Goal: Register for event/course

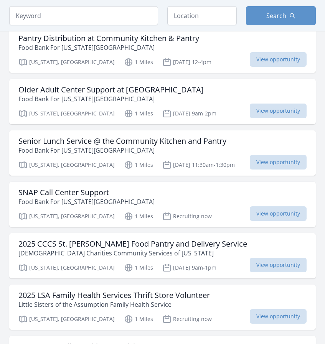
scroll to position [230, 0]
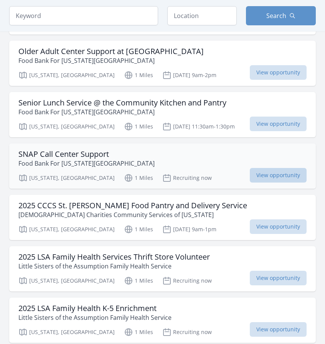
click at [268, 173] on span "View opportunity" at bounding box center [278, 175] width 57 height 15
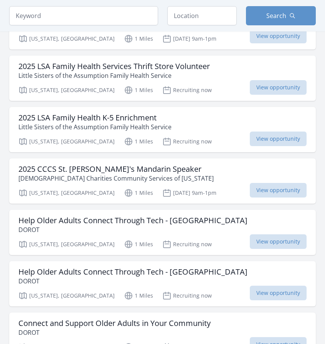
scroll to position [422, 0]
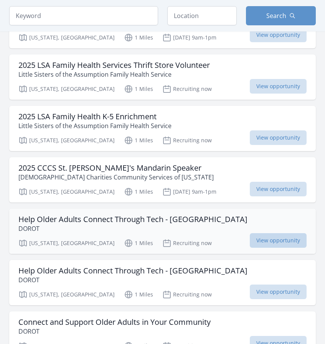
click at [259, 238] on span "View opportunity" at bounding box center [278, 240] width 57 height 15
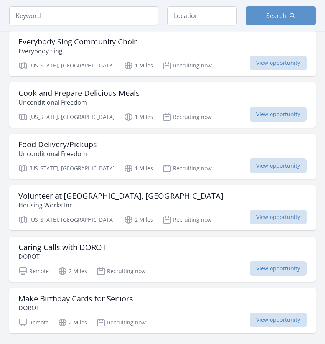
scroll to position [806, 0]
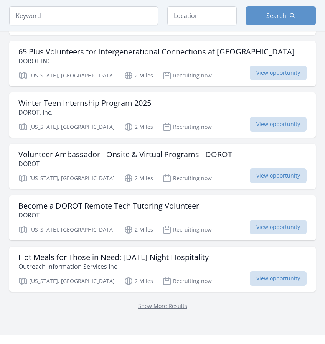
scroll to position [883, 0]
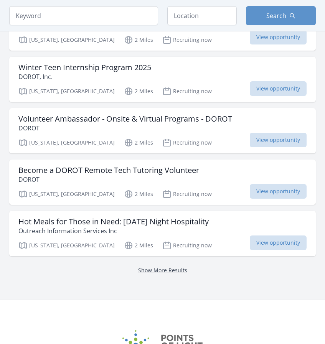
click at [172, 269] on link "Show More Results" at bounding box center [162, 270] width 49 height 7
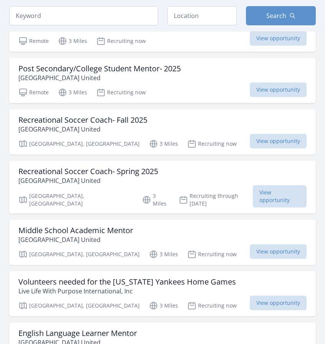
scroll to position [1765, 0]
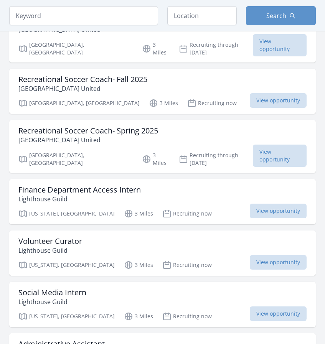
scroll to position [2418, 0]
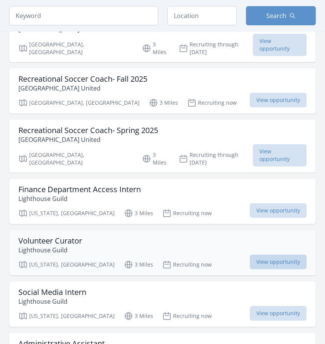
click at [266, 255] on span "View opportunity" at bounding box center [278, 262] width 57 height 15
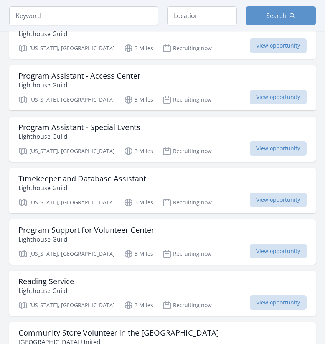
scroll to position [2917, 0]
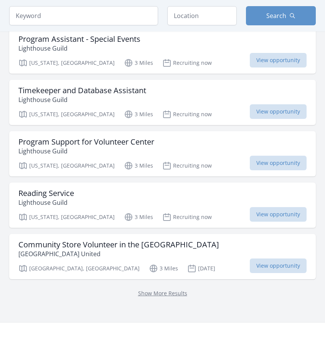
scroll to position [2994, 0]
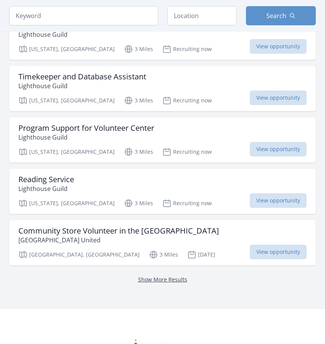
click at [171, 276] on link "Show More Results" at bounding box center [162, 279] width 49 height 7
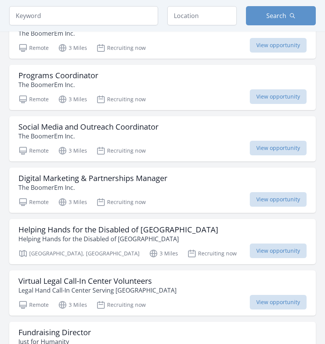
scroll to position [3800, 0]
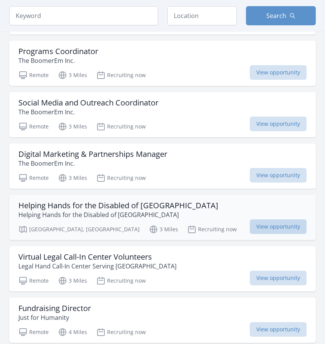
click at [257, 220] on span "View opportunity" at bounding box center [278, 227] width 57 height 15
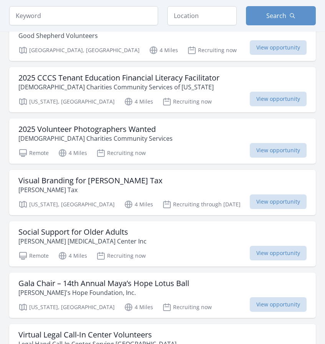
scroll to position [4375, 0]
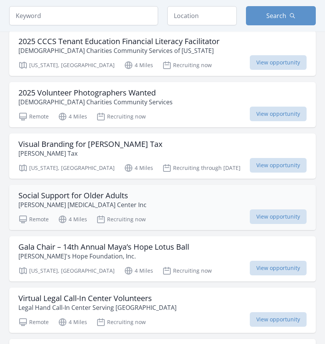
click at [265, 191] on div "Social Support for Older Adults Isabella Geriatric Center Inc" at bounding box center [162, 200] width 288 height 18
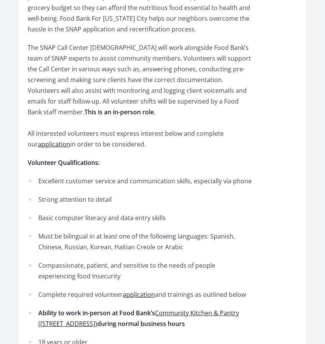
scroll to position [269, 0]
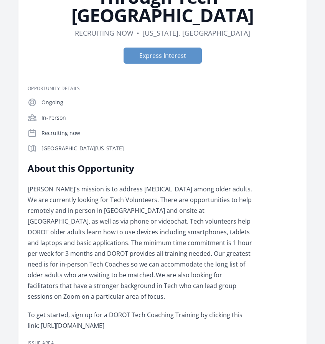
scroll to position [115, 0]
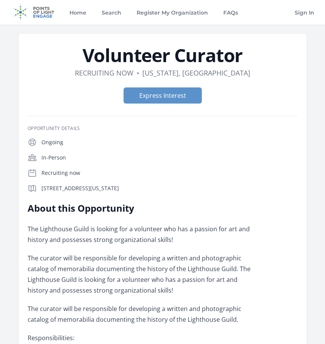
scroll to position [38, 0]
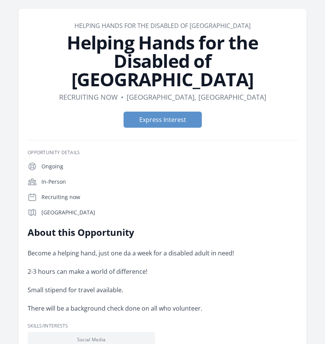
scroll to position [38, 0]
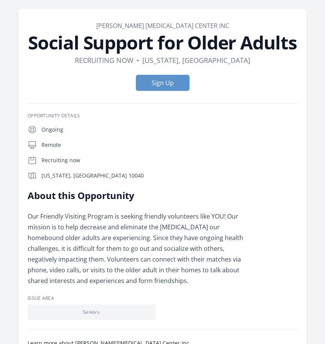
scroll to position [38, 0]
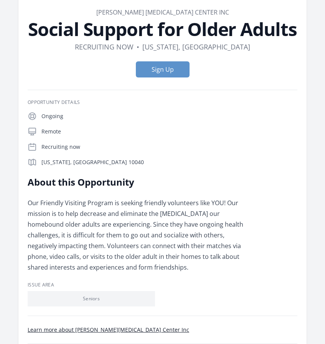
click at [119, 11] on link "[PERSON_NAME] [MEDICAL_DATA] Center Inc" at bounding box center [162, 12] width 133 height 8
click at [178, 70] on button "Sign Up" at bounding box center [163, 69] width 54 height 16
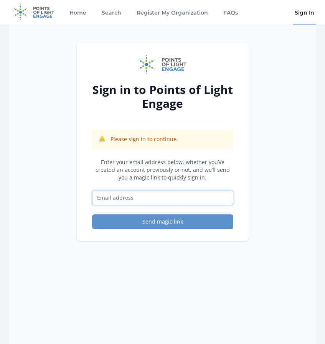
click at [178, 198] on input "Email address" at bounding box center [162, 198] width 141 height 15
type input "samarahthorpe@gmail.com"
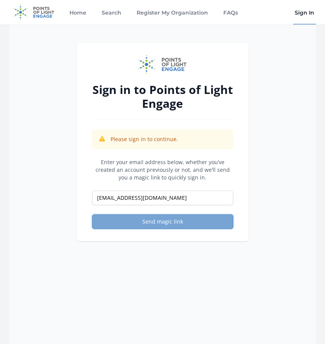
click at [145, 223] on button "Send magic link" at bounding box center [162, 222] width 141 height 15
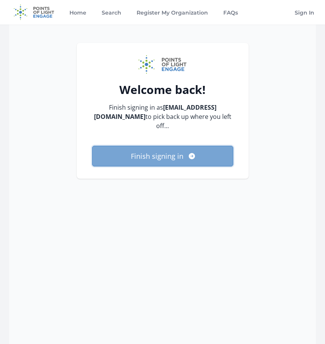
click at [178, 157] on button "Finish signing in" at bounding box center [162, 156] width 141 height 21
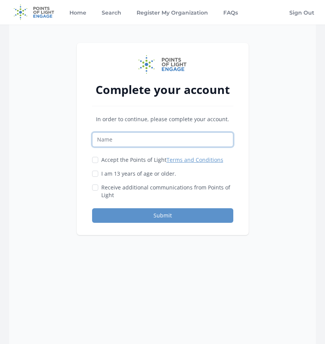
click at [180, 143] on input "Name" at bounding box center [162, 139] width 141 height 15
type input "Samarah Thorpe"
click at [99, 174] on div "I am 13 years of age or older." at bounding box center [162, 174] width 141 height 8
click at [98, 174] on div "I am 13 years of age or older." at bounding box center [162, 174] width 141 height 8
click at [96, 173] on input "I am 13 years of age or older." at bounding box center [95, 174] width 6 height 6
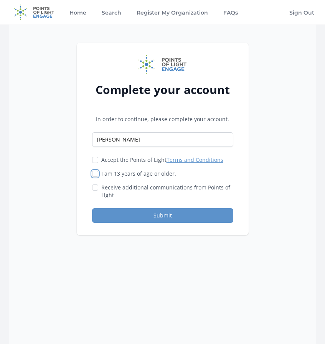
checkbox input "true"
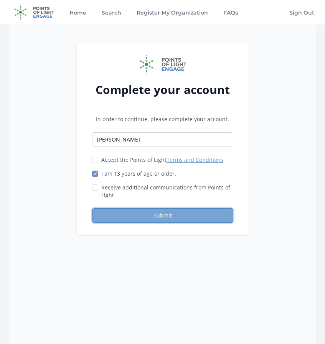
click at [107, 208] on button "Submit" at bounding box center [162, 215] width 141 height 15
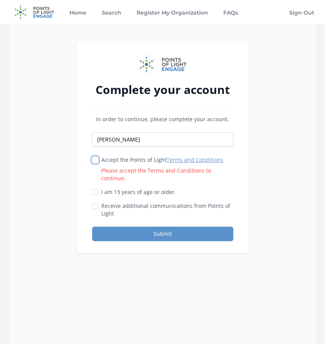
click at [95, 159] on input "Accept the Points of Light Terms and Conditions Please accept the Terms and Con…" at bounding box center [95, 160] width 6 height 6
checkbox input "true"
click at [116, 212] on div "In order to continue, please complete your account. [PERSON_NAME] Accept the Po…" at bounding box center [162, 179] width 141 height 126
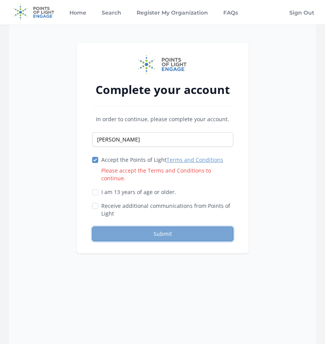
click at [117, 227] on button "Submit" at bounding box center [162, 234] width 141 height 15
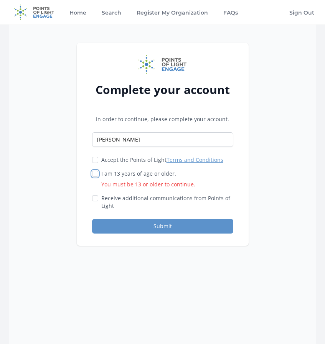
click at [94, 171] on input "I am 13 years of age or older. You must be 13 or older to continue." at bounding box center [95, 174] width 6 height 6
checkbox input "true"
click at [96, 160] on input "Accept the Points of Light Terms and Conditions" at bounding box center [95, 160] width 6 height 6
checkbox input "true"
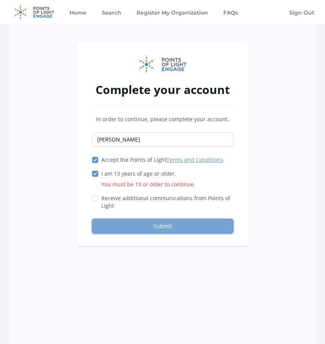
click at [121, 228] on button "Submit" at bounding box center [162, 226] width 141 height 15
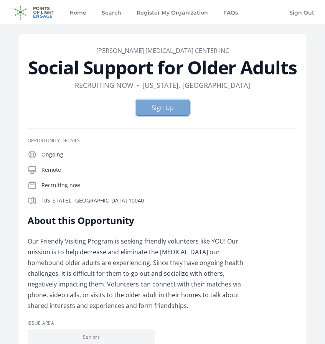
click at [175, 114] on button "Sign Up" at bounding box center [163, 108] width 54 height 16
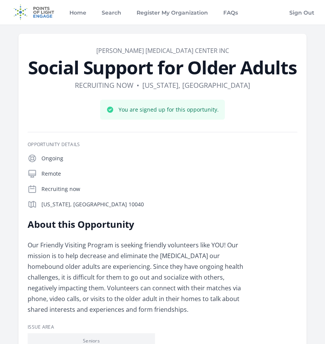
click at [88, 12] on div "Home Search Register My Organization FAQs" at bounding box center [154, 12] width 172 height 25
click at [86, 13] on link "Home" at bounding box center [78, 12] width 20 height 25
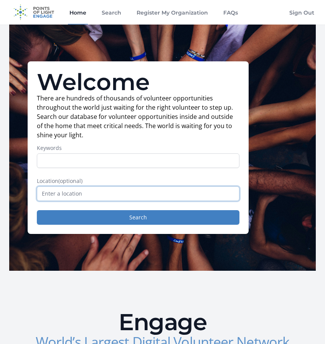
click at [97, 198] on input "text" at bounding box center [138, 194] width 203 height 15
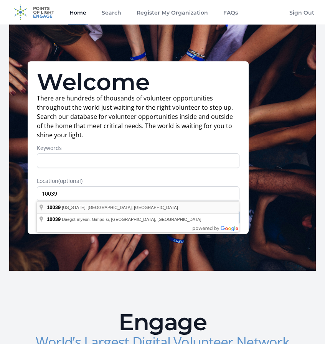
type input "[US_STATE][GEOGRAPHIC_DATA], [GEOGRAPHIC_DATA]"
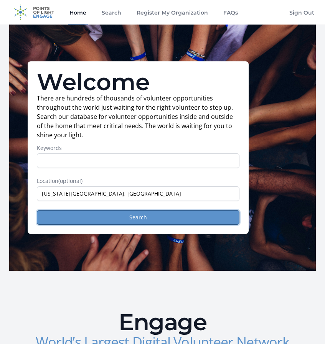
click at [121, 219] on button "Search" at bounding box center [138, 217] width 203 height 15
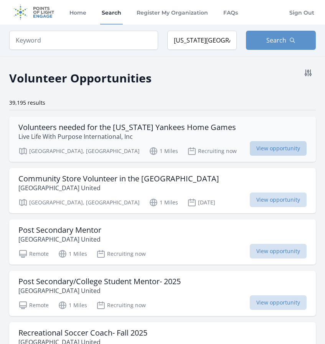
click at [267, 154] on span "View opportunity" at bounding box center [278, 148] width 57 height 15
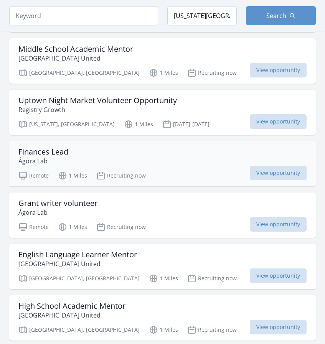
scroll to position [614, 0]
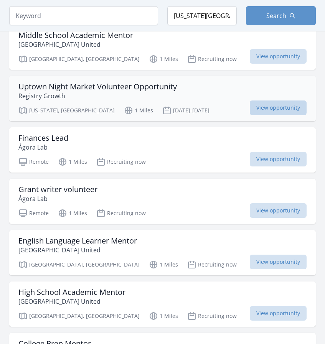
click at [267, 101] on span "View opportunity" at bounding box center [278, 108] width 57 height 15
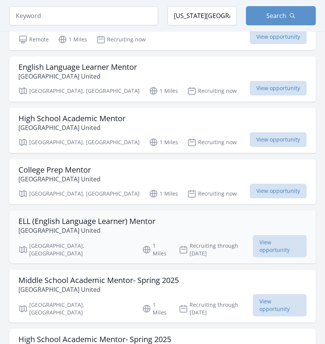
scroll to position [806, 0]
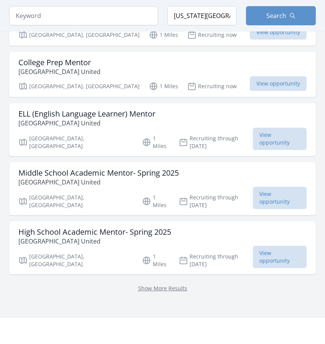
scroll to position [960, 0]
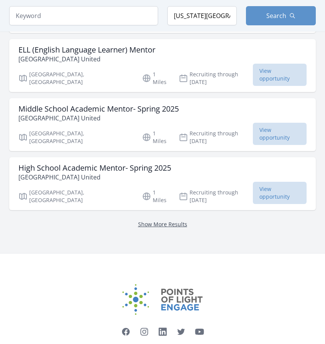
click at [157, 221] on link "Show More Results" at bounding box center [162, 224] width 49 height 7
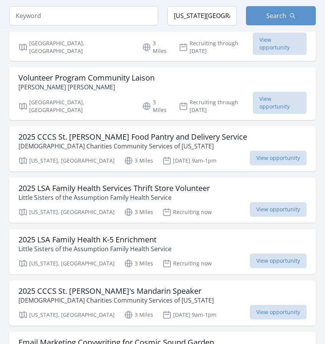
scroll to position [1804, 0]
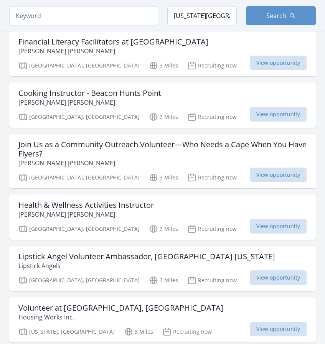
scroll to position [2495, 0]
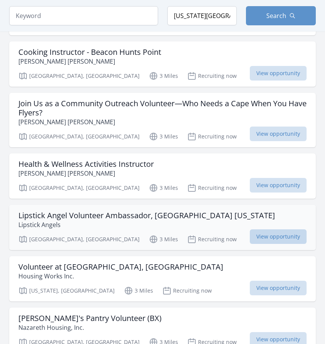
click at [271, 230] on span "View opportunity" at bounding box center [278, 237] width 57 height 15
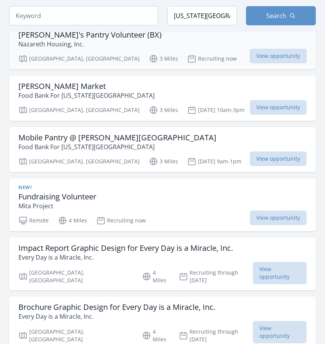
scroll to position [2802, 0]
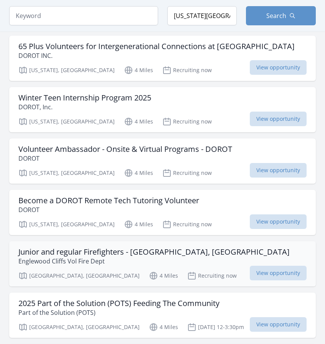
scroll to position [3569, 0]
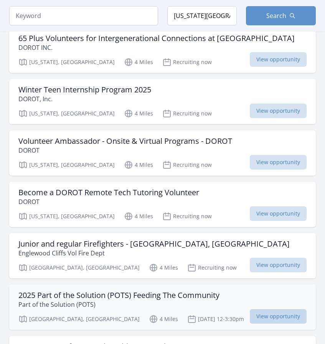
click at [269, 309] on span "View opportunity" at bounding box center [278, 316] width 57 height 15
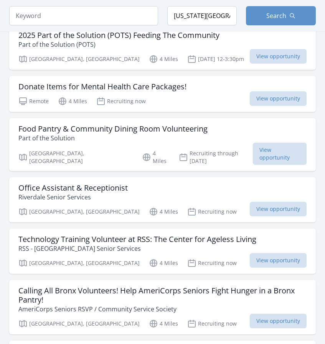
scroll to position [3838, 0]
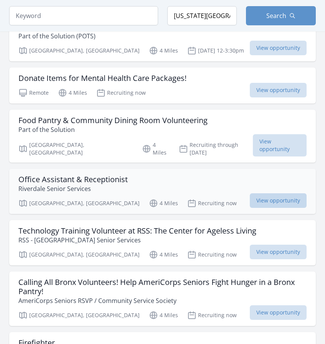
click at [257, 193] on span "View opportunity" at bounding box center [278, 200] width 57 height 15
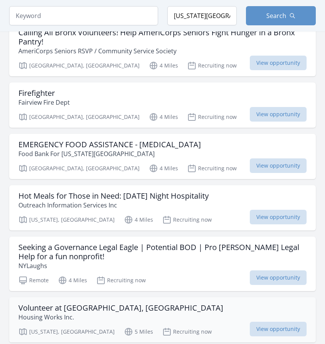
scroll to position [4107, 0]
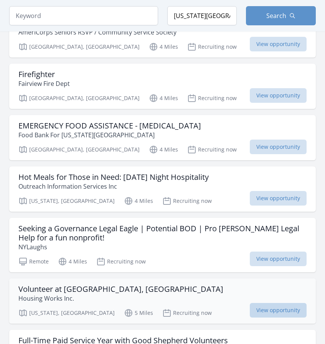
click at [264, 303] on span "View opportunity" at bounding box center [278, 310] width 57 height 15
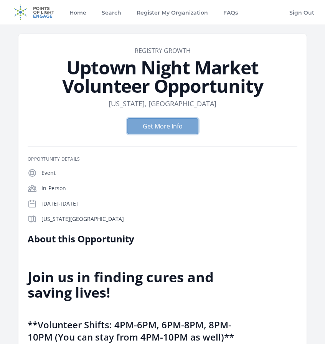
click at [168, 125] on button "Get More Info" at bounding box center [162, 126] width 71 height 16
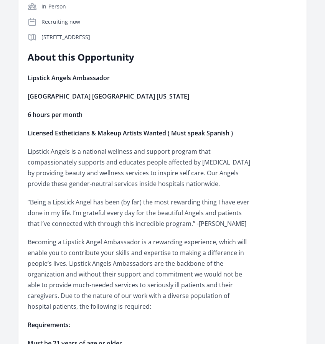
scroll to position [269, 0]
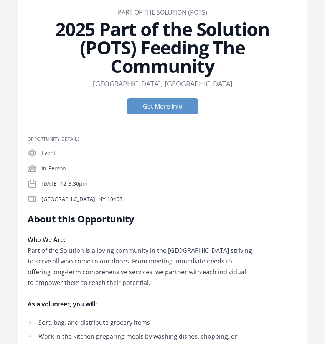
scroll to position [77, 0]
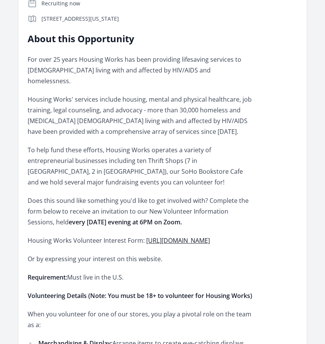
scroll to position [230, 0]
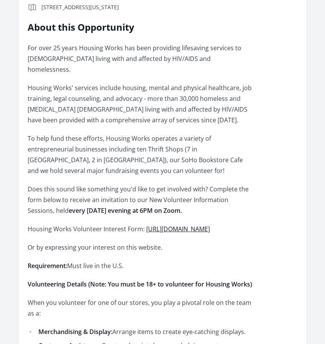
click at [146, 225] on link "[URL][DOMAIN_NAME]" at bounding box center [178, 229] width 64 height 8
